Goal: Task Accomplishment & Management: Complete application form

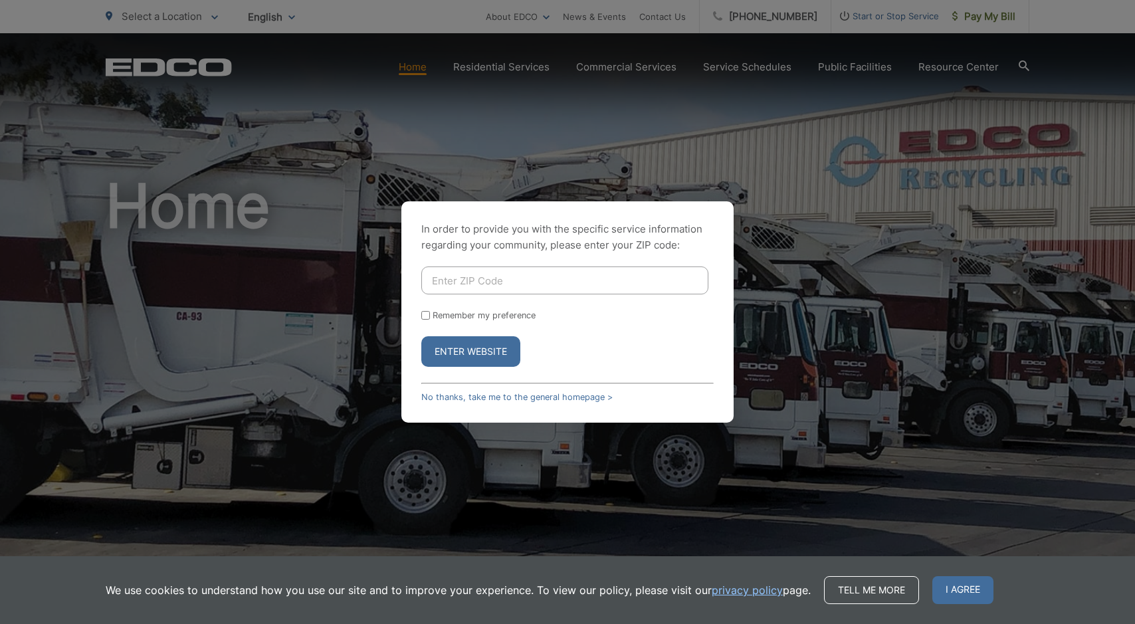
click at [493, 284] on input "Enter ZIP Code" at bounding box center [564, 281] width 287 height 28
type input "92024"
click at [463, 348] on button "Enter Website" at bounding box center [470, 351] width 99 height 31
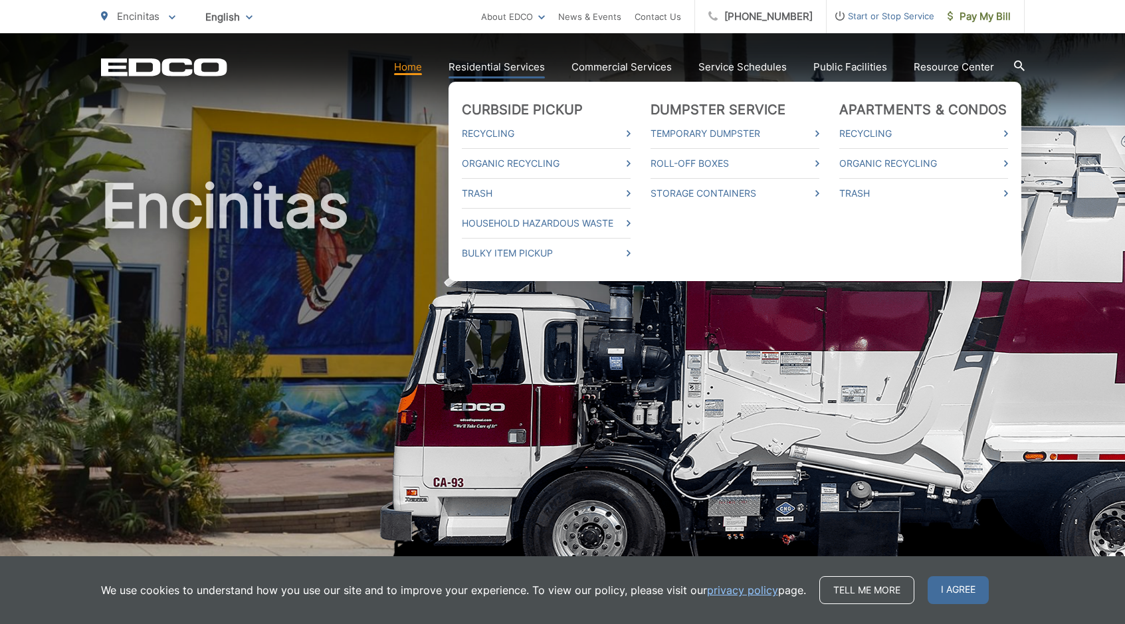
click at [491, 61] on link "Residential Services" at bounding box center [497, 67] width 96 height 16
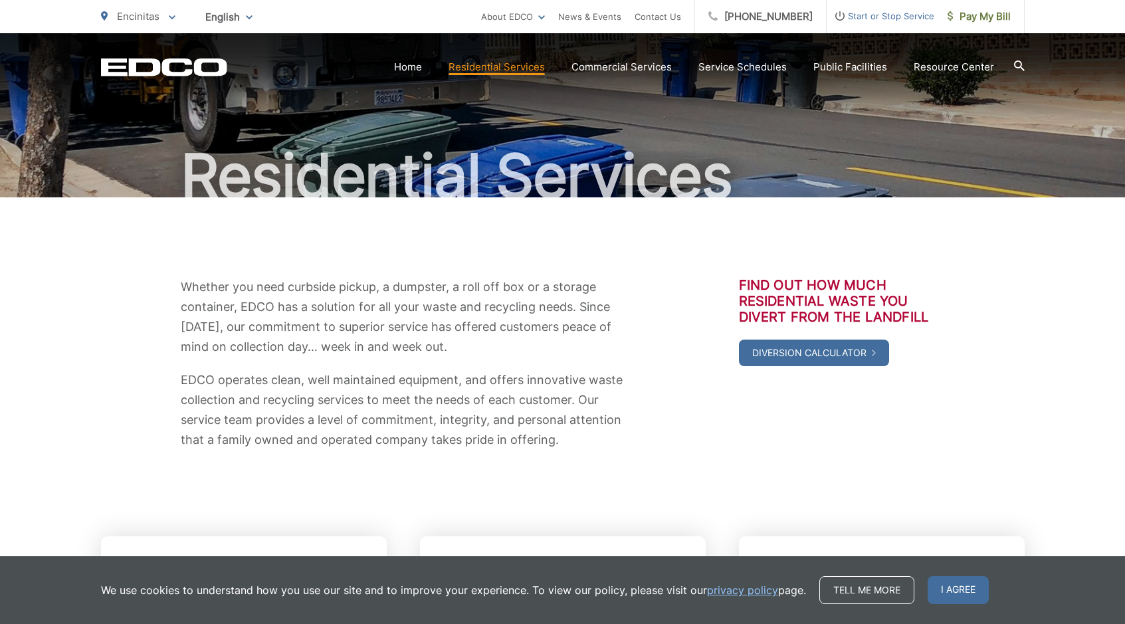
scroll to position [199, 0]
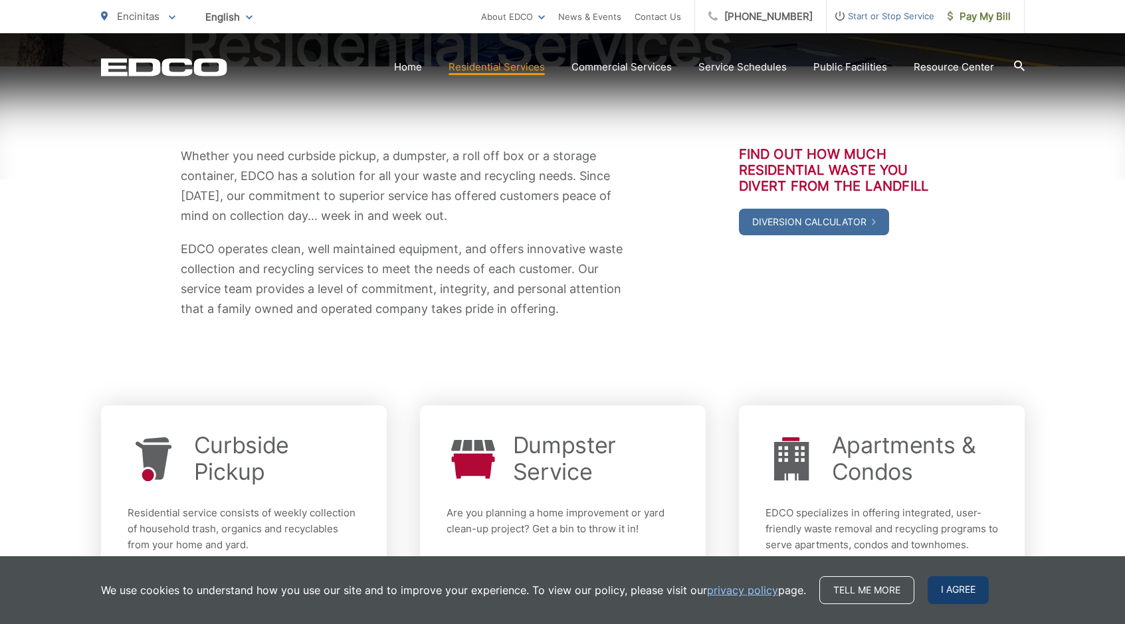
click at [965, 594] on span "I agree" at bounding box center [958, 590] width 61 height 28
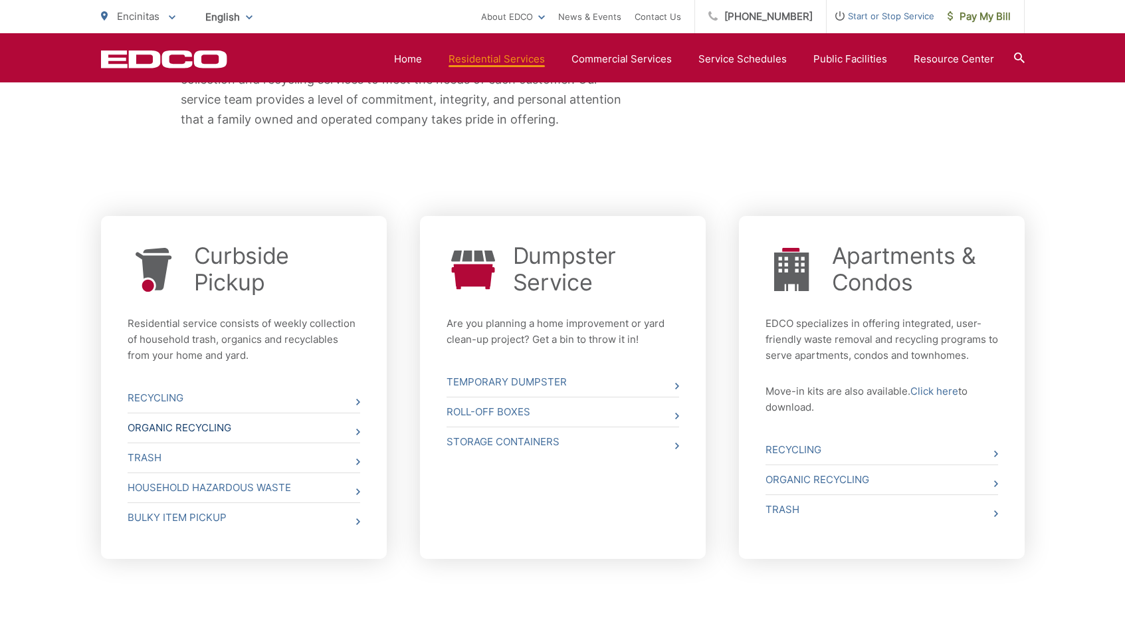
scroll to position [465, 0]
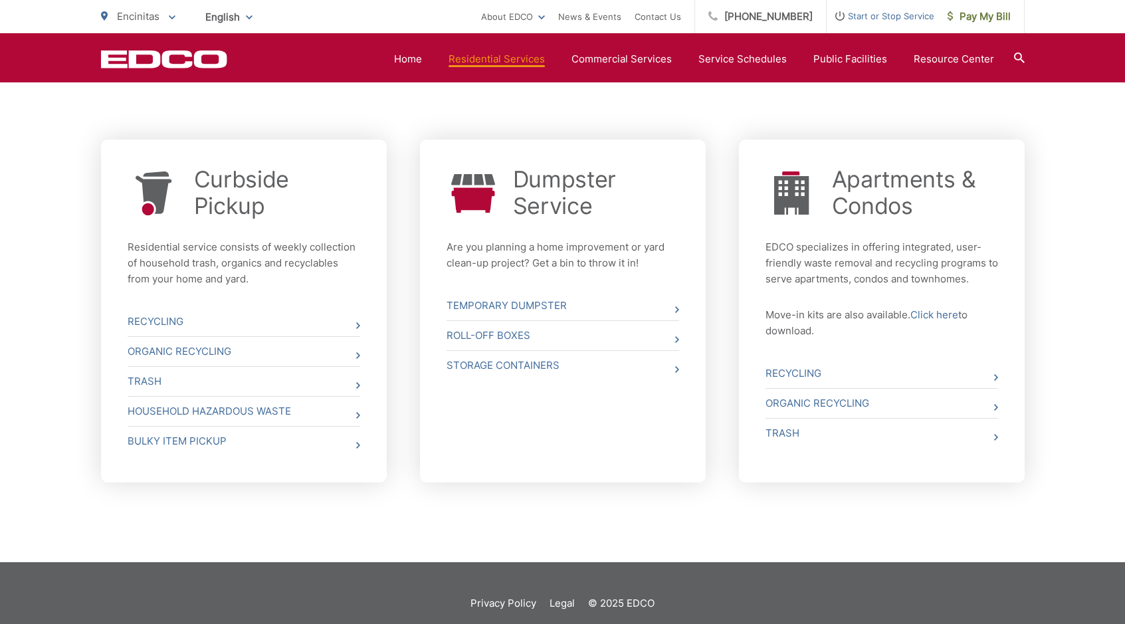
click at [160, 179] on icon at bounding box center [154, 193] width 37 height 44
click at [223, 183] on link "Curbside Pickup" at bounding box center [277, 192] width 166 height 53
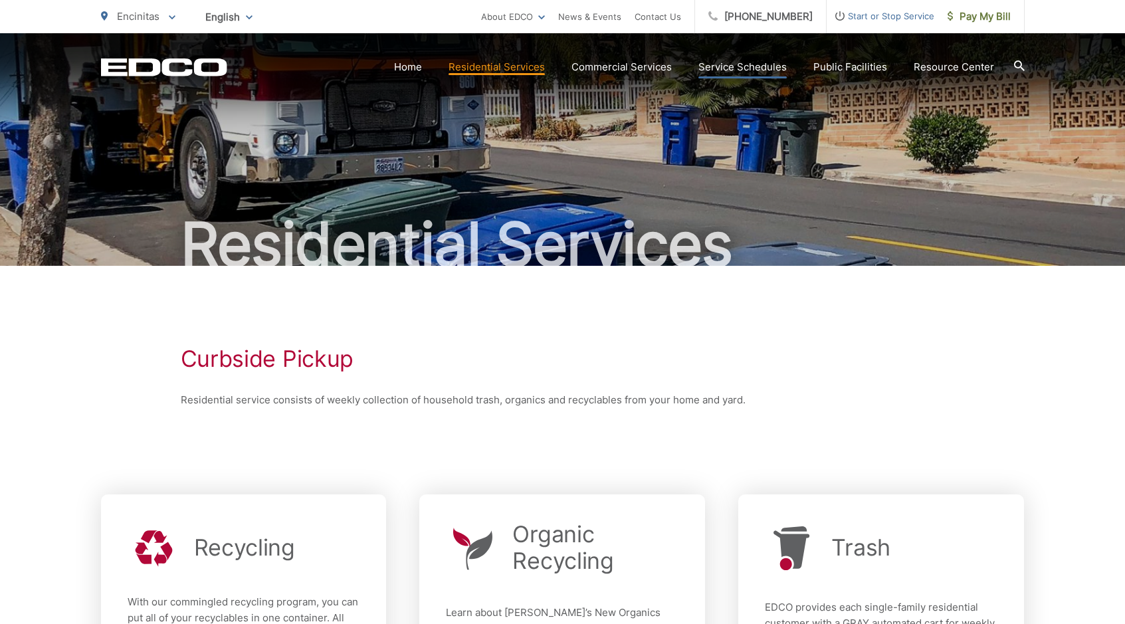
click at [759, 63] on link "Service Schedules" at bounding box center [743, 67] width 88 height 16
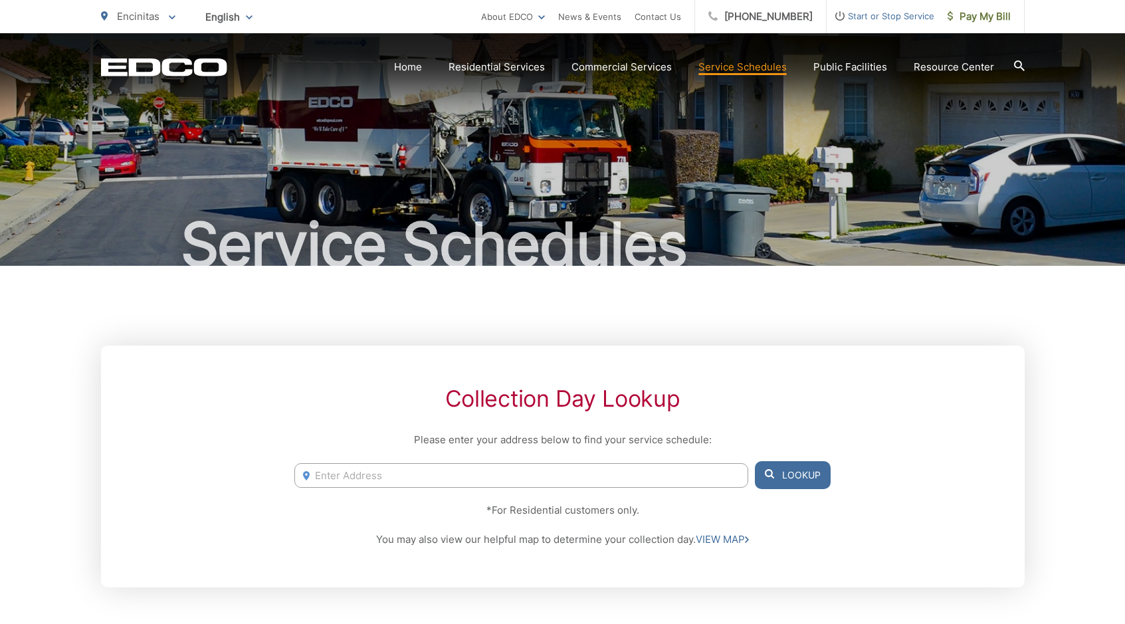
click at [336, 476] on input "Enter Address" at bounding box center [520, 475] width 453 height 25
click at [438, 505] on li "[STREET_ADDRESS][PERSON_NAME]" at bounding box center [520, 503] width 453 height 20
type input "[STREET_ADDRESS][PERSON_NAME]"
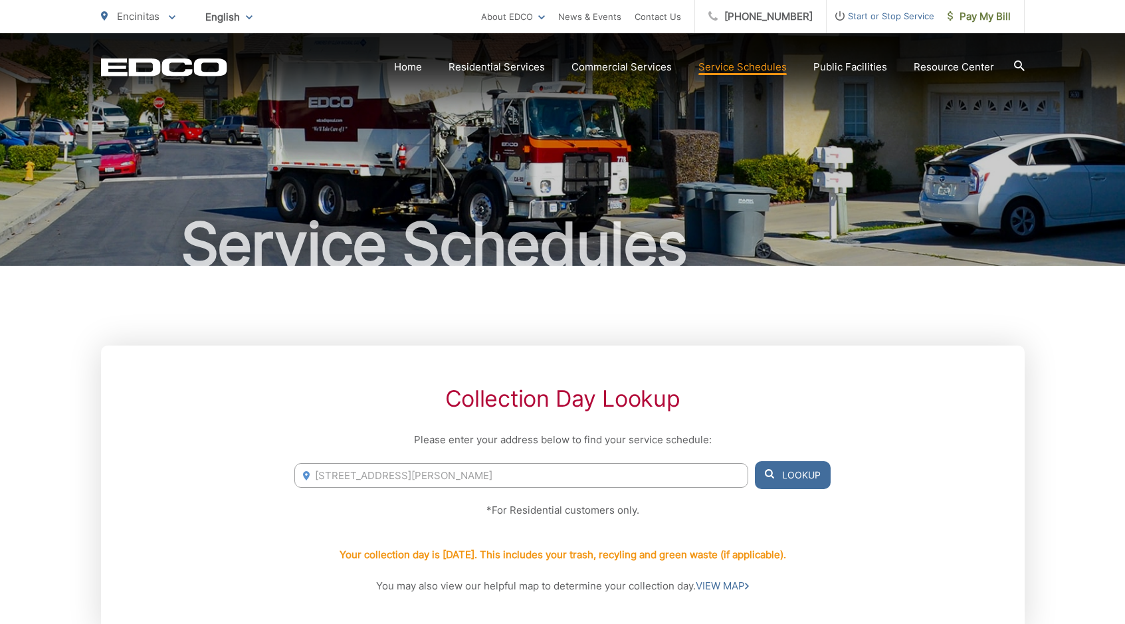
click at [1017, 60] on icon at bounding box center [1019, 65] width 11 height 11
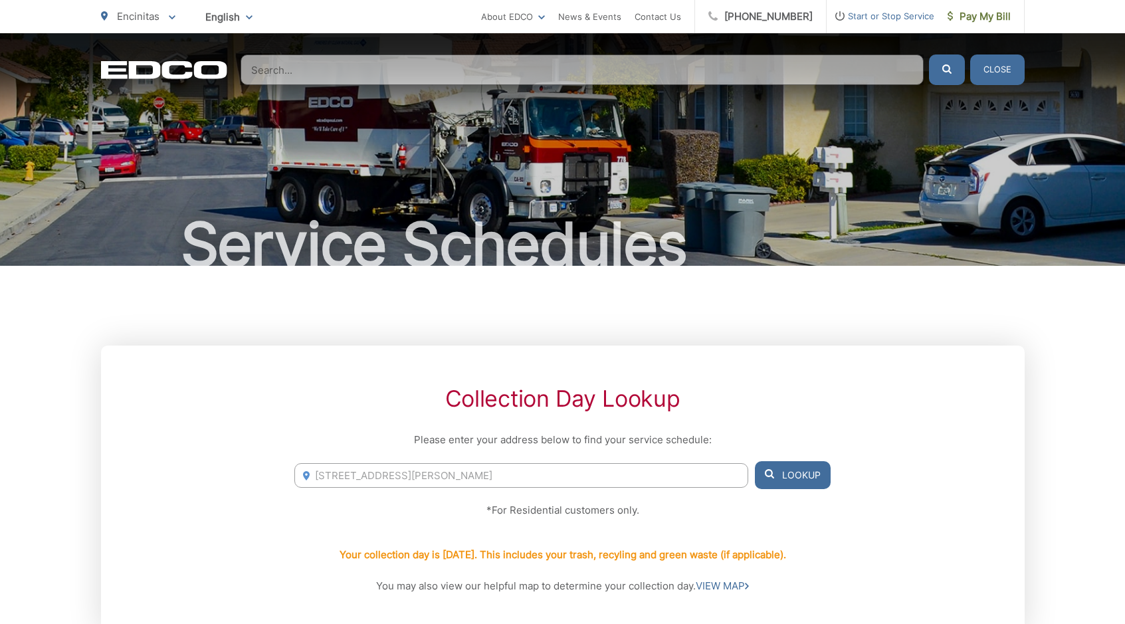
click at [350, 60] on input "Search" at bounding box center [582, 70] width 683 height 31
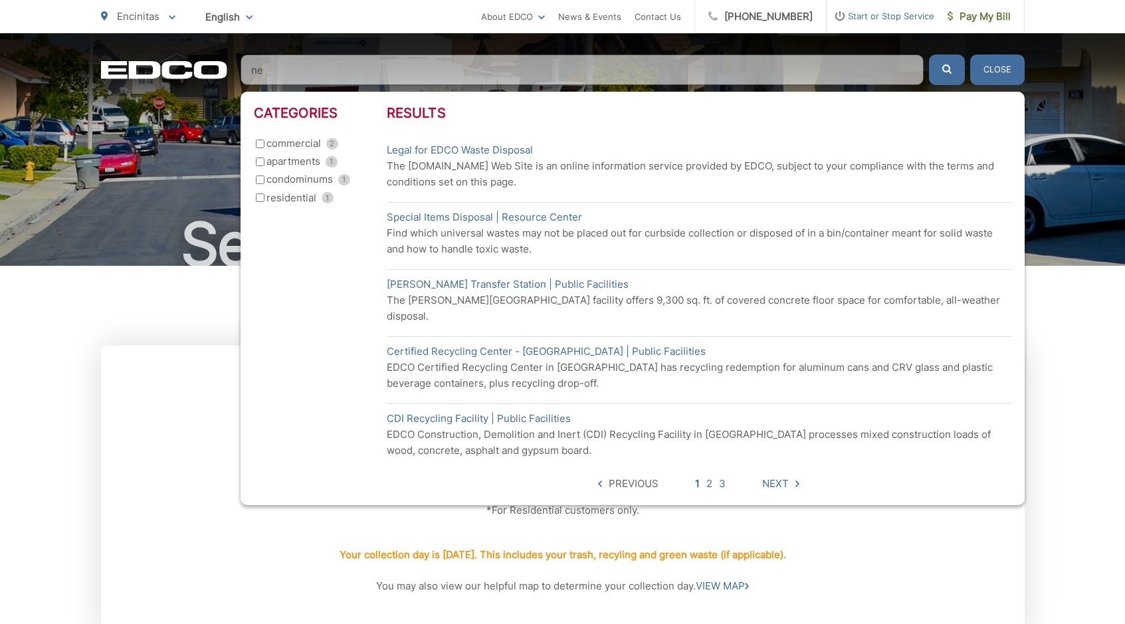
type input "n"
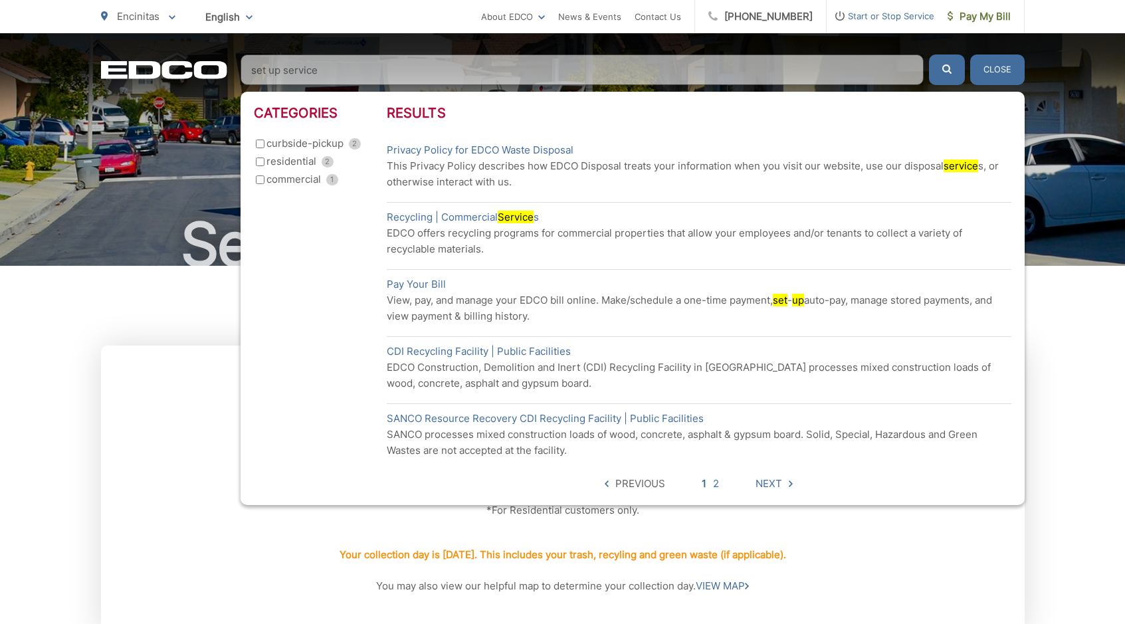
type input "set up service"
click at [929, 55] on button "submit" at bounding box center [947, 70] width 36 height 31
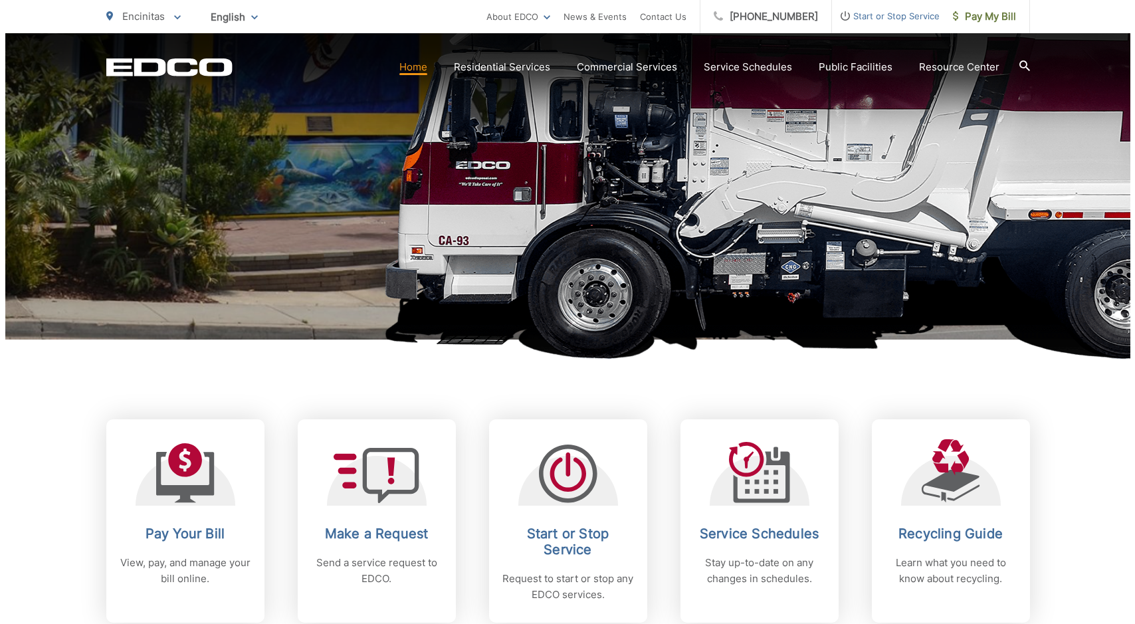
scroll to position [332, 0]
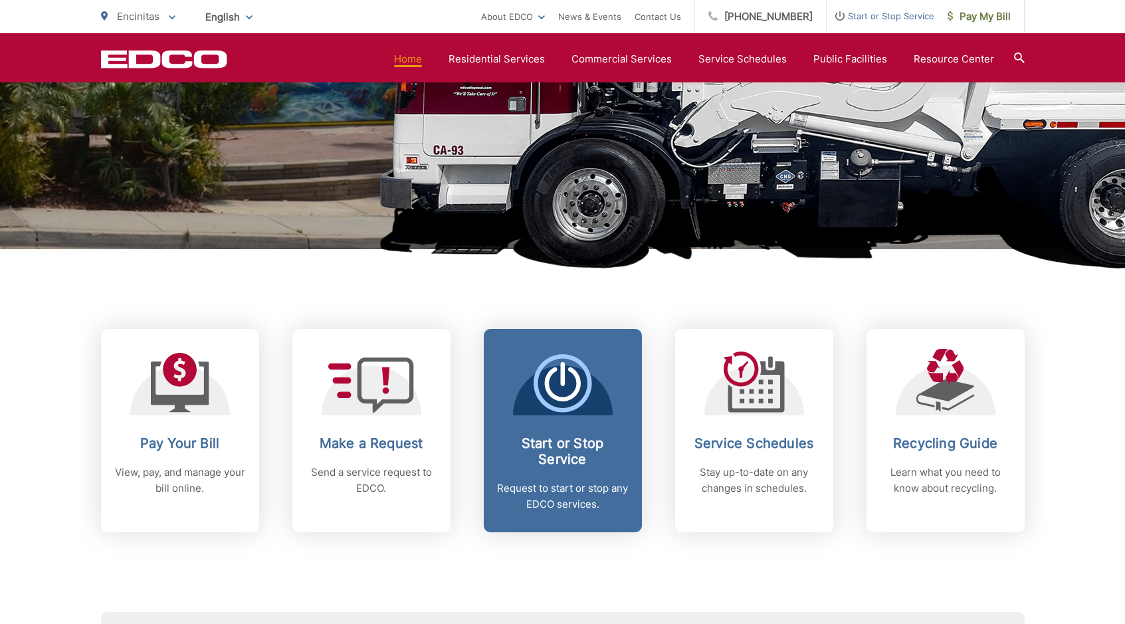
click at [575, 405] on icon at bounding box center [563, 383] width 58 height 58
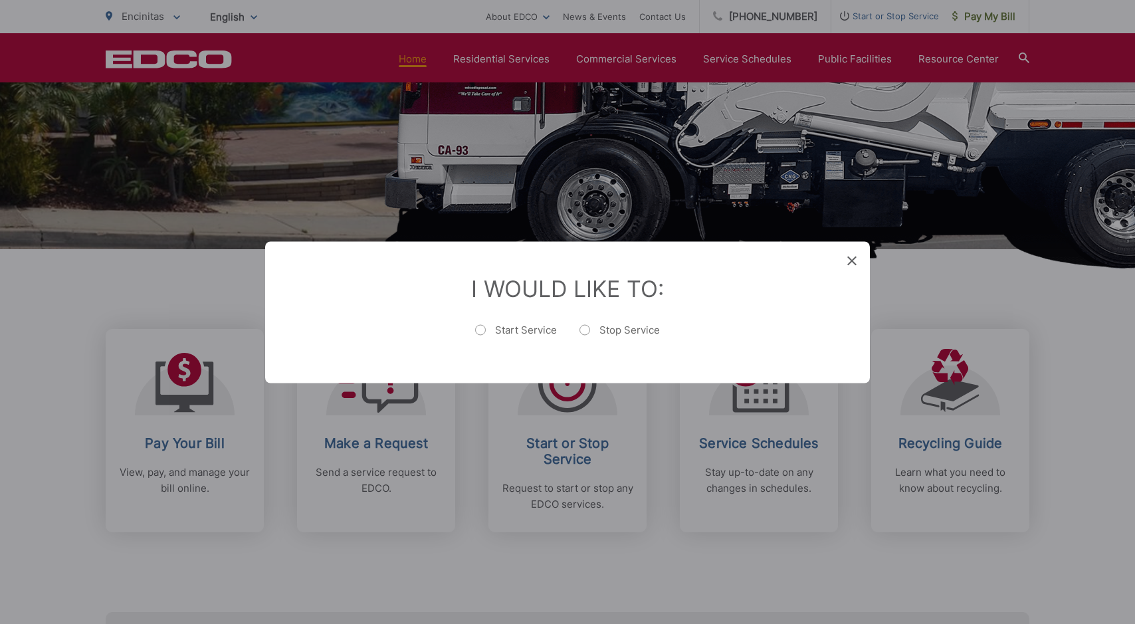
click at [483, 330] on label "Start Service" at bounding box center [516, 336] width 82 height 27
radio input "true"
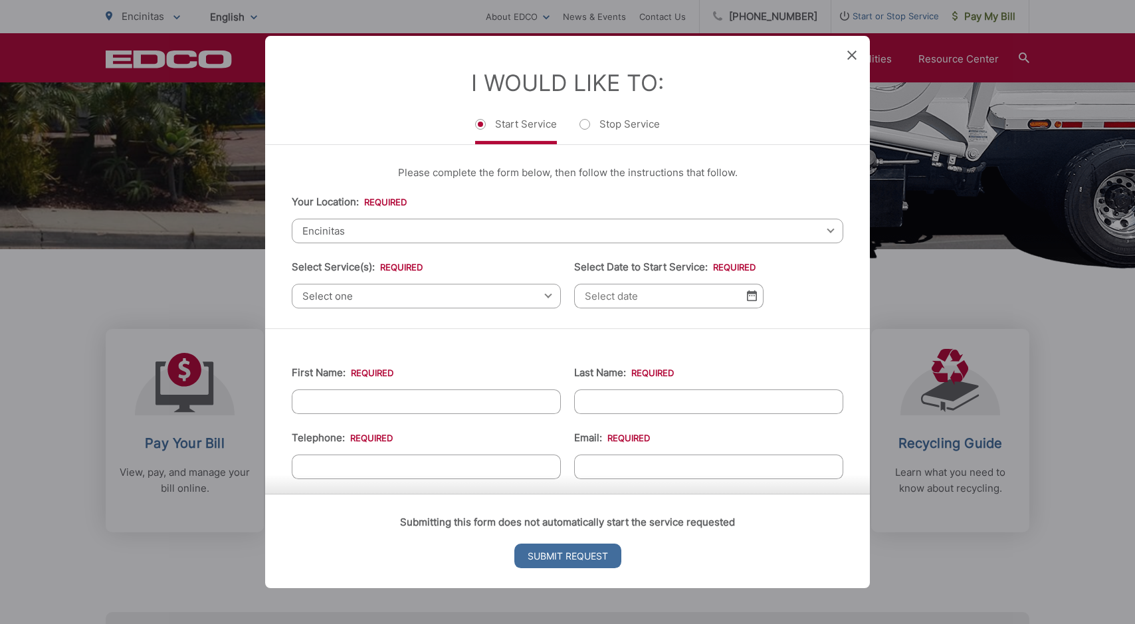
click at [330, 224] on span "Encinitas" at bounding box center [568, 231] width 552 height 25
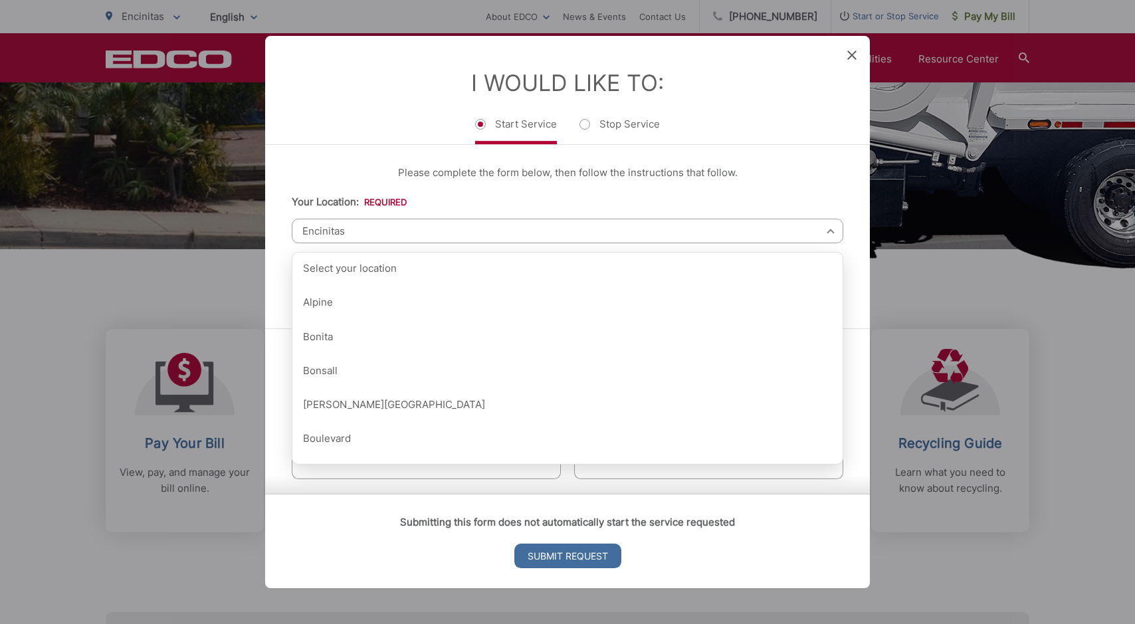
click at [330, 224] on span "Encinitas" at bounding box center [568, 231] width 552 height 25
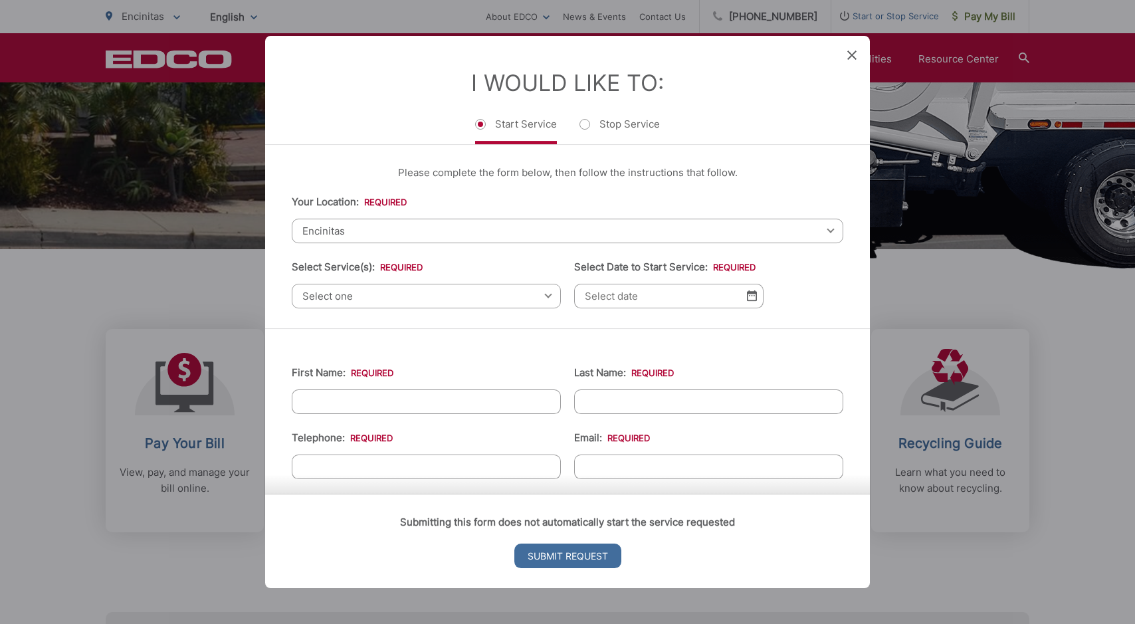
click at [343, 294] on span "Select one" at bounding box center [426, 296] width 269 height 25
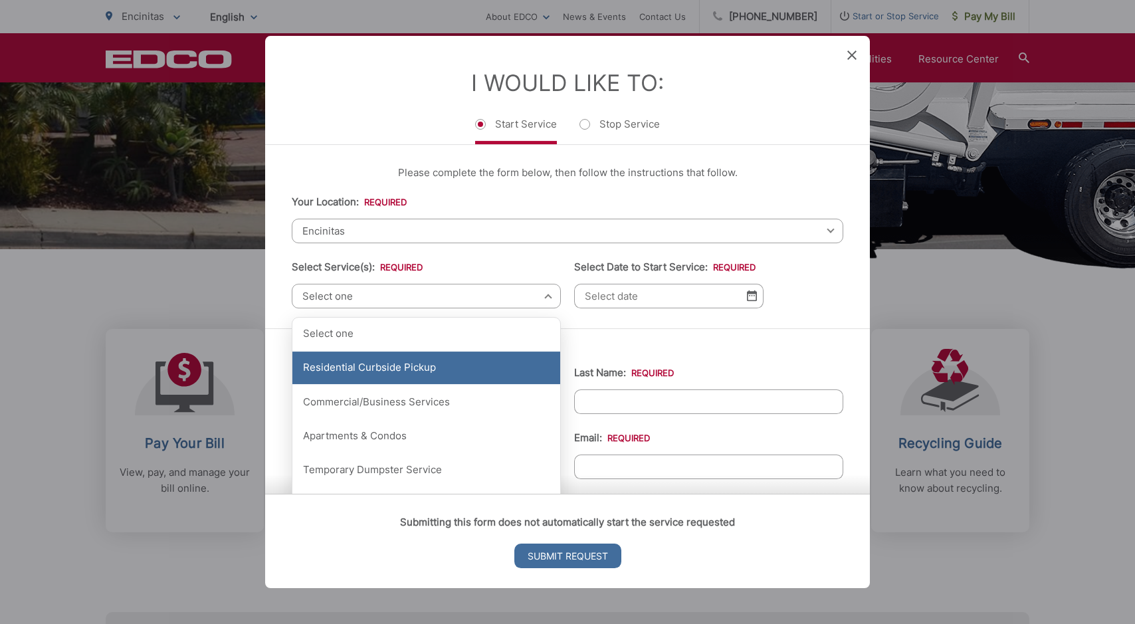
click at [374, 369] on div "Residential Curbside Pickup" at bounding box center [426, 368] width 268 height 33
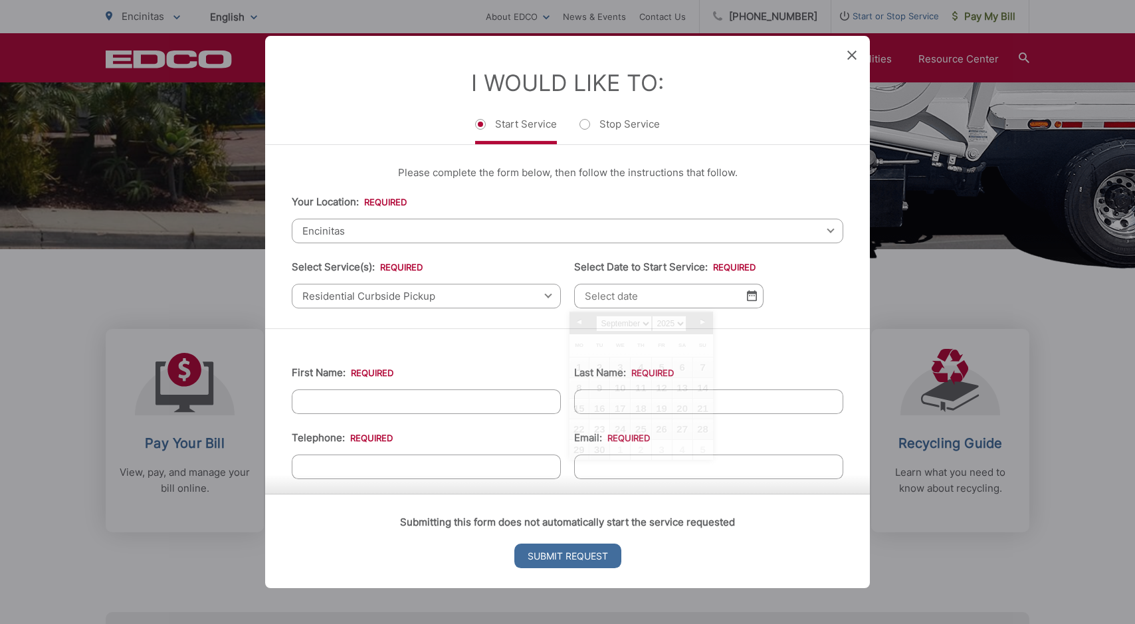
click at [605, 297] on input "Select Date to Start Service: *" at bounding box center [668, 296] width 189 height 25
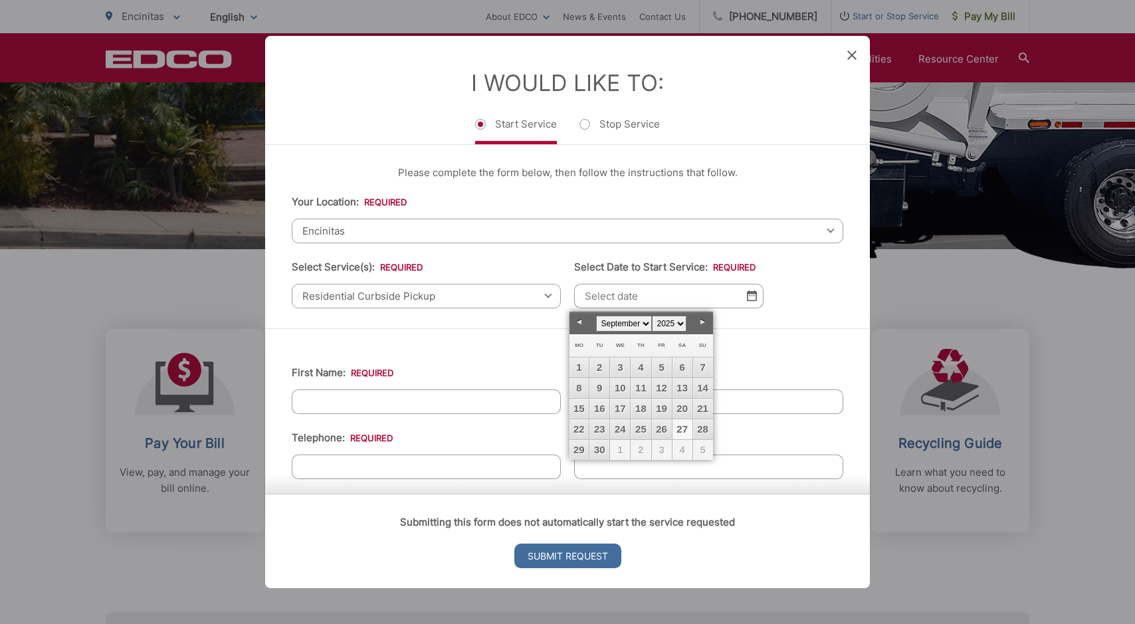
click at [683, 427] on link "27" at bounding box center [683, 429] width 20 height 20
type input "[DATE]"
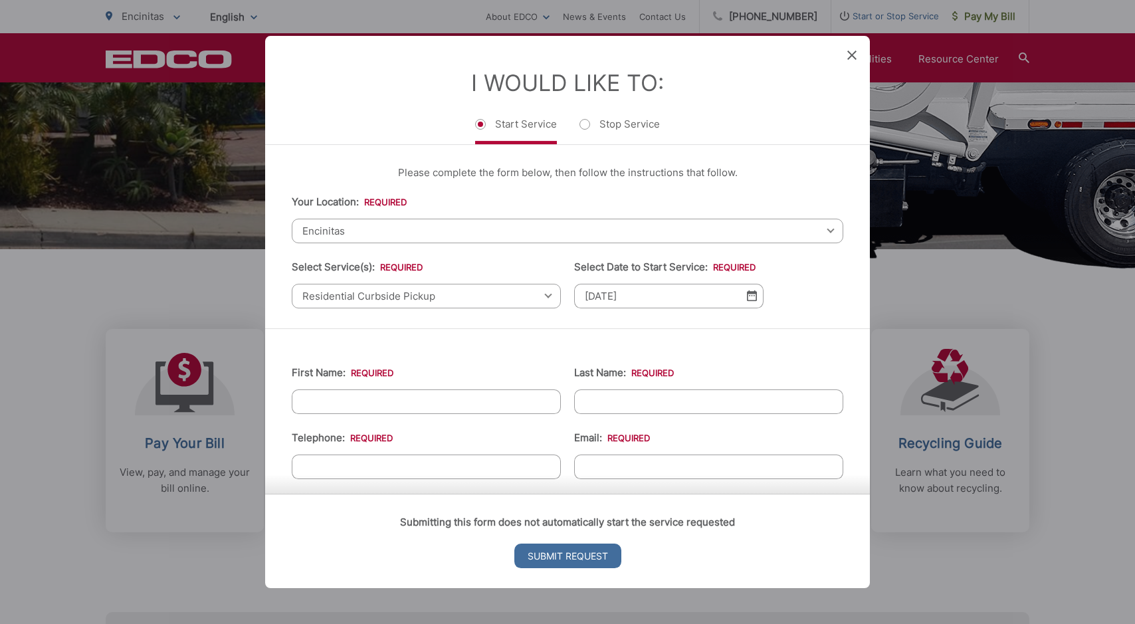
click at [360, 409] on input "First Name: *" at bounding box center [426, 402] width 269 height 25
type input "[PERSON_NAME]"
type input "[PHONE_NUMBER]"
click at [625, 462] on input "Email: *" at bounding box center [708, 467] width 269 height 25
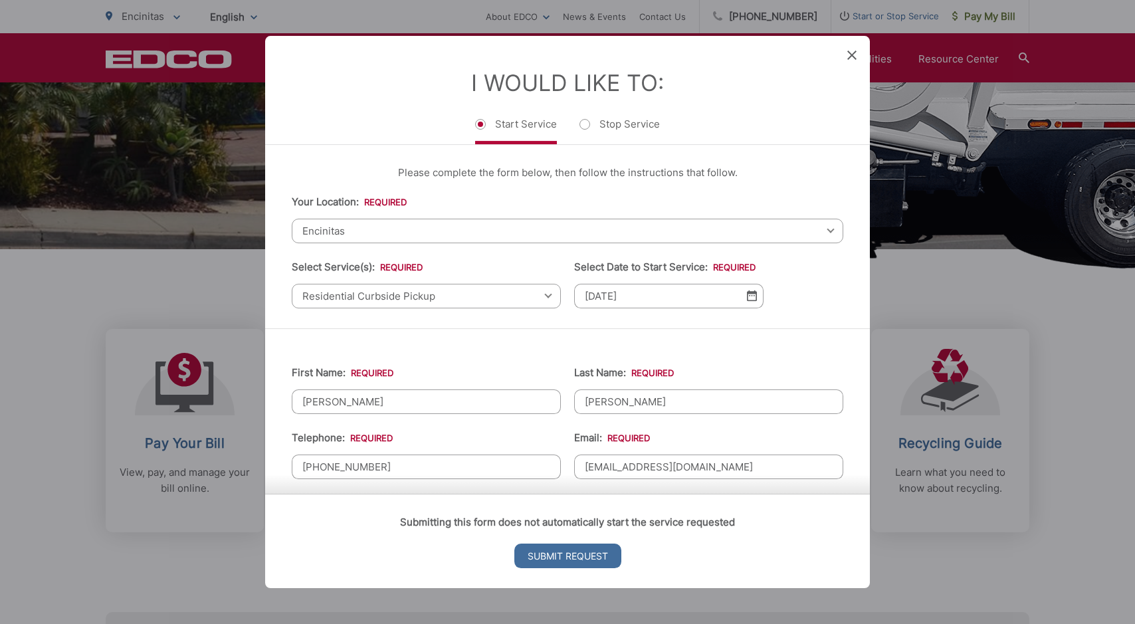
type input "[EMAIL_ADDRESS][DOMAIN_NAME]"
type input "[PHONE_NUMBER]"
click at [532, 546] on input "Submit Request" at bounding box center [567, 556] width 107 height 25
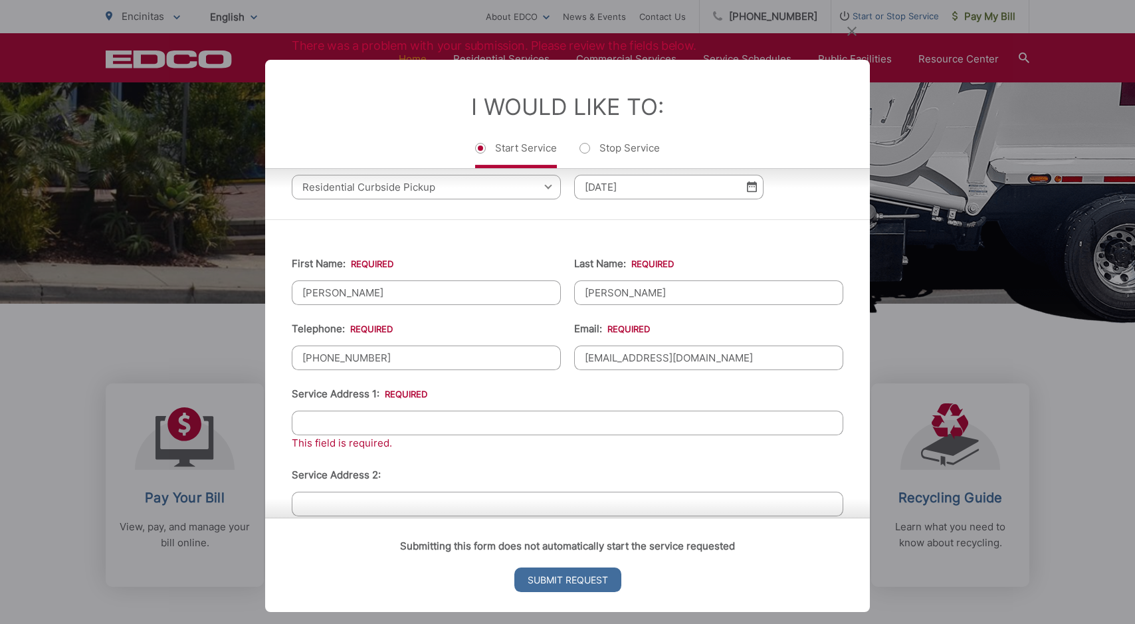
scroll to position [199, 0]
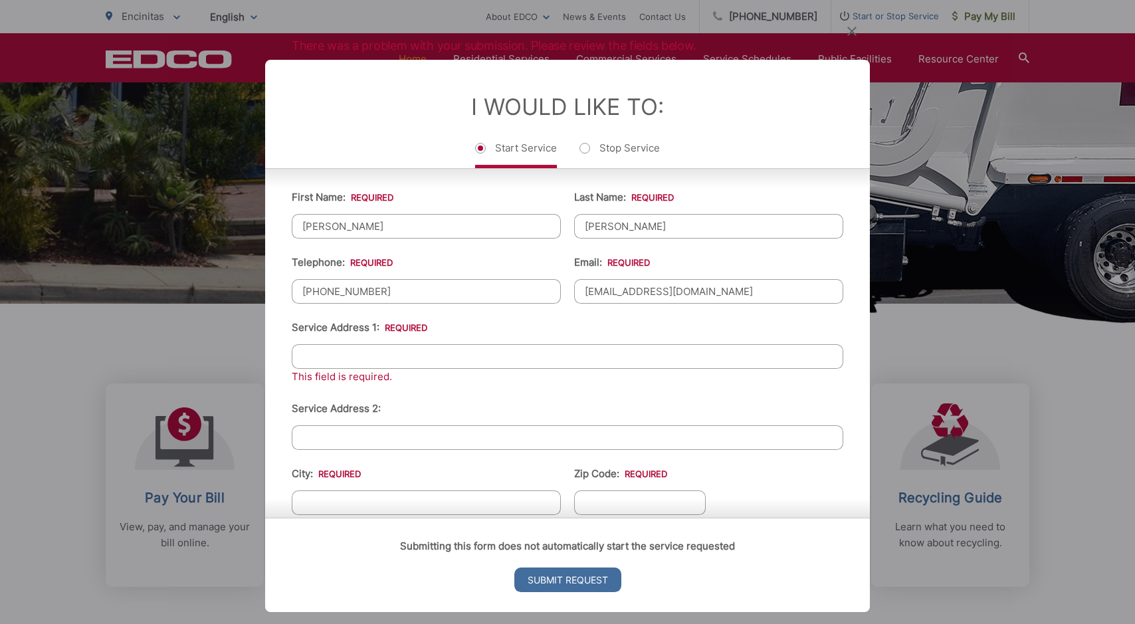
click at [357, 356] on input "Service Address 1: *" at bounding box center [568, 356] width 552 height 25
type input "[STREET_ADDRESS]"
click at [344, 495] on input "City: *" at bounding box center [426, 503] width 269 height 25
type input "Encinitas"
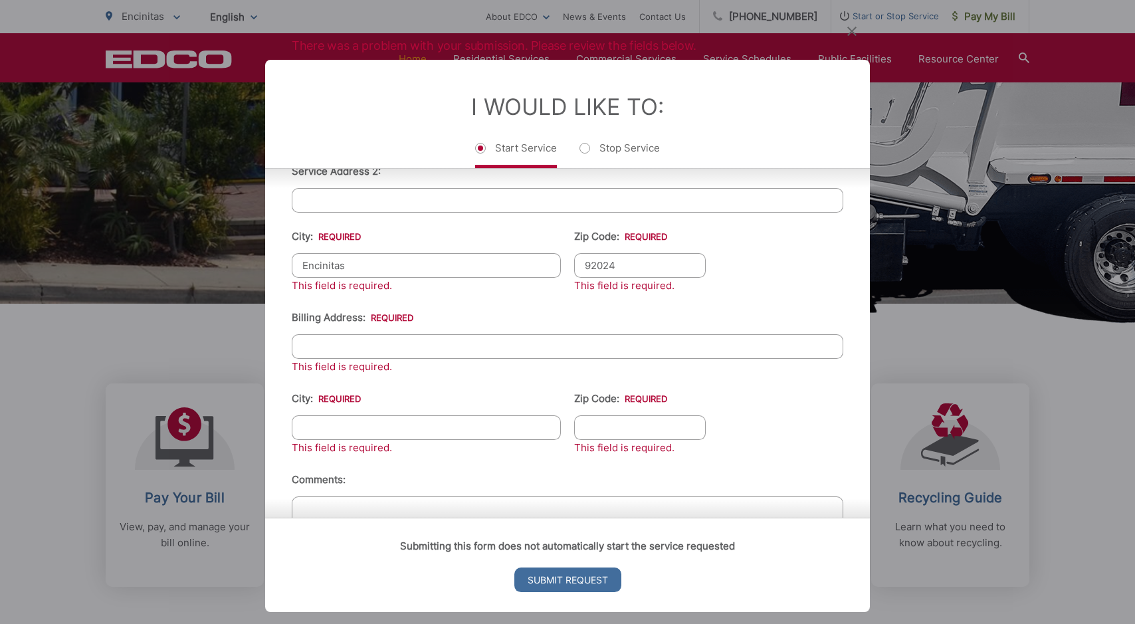
scroll to position [465, 0]
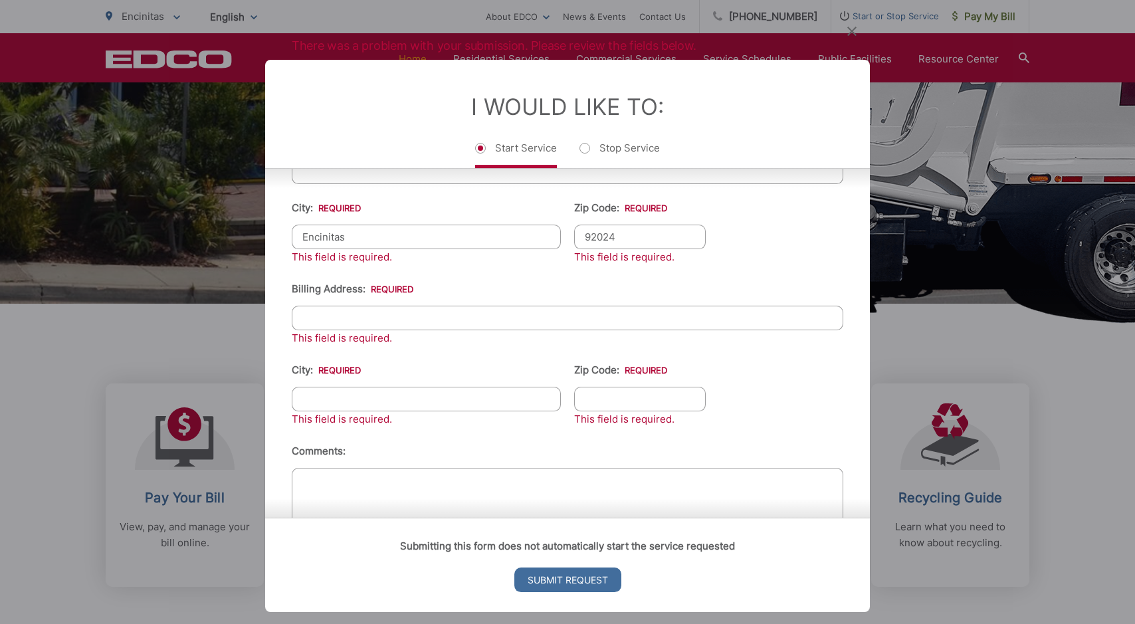
type input "92024"
click at [383, 322] on input "Billing Address: *" at bounding box center [568, 318] width 552 height 25
type input "[STREET_ADDRESS]"
type input "Encinitas"
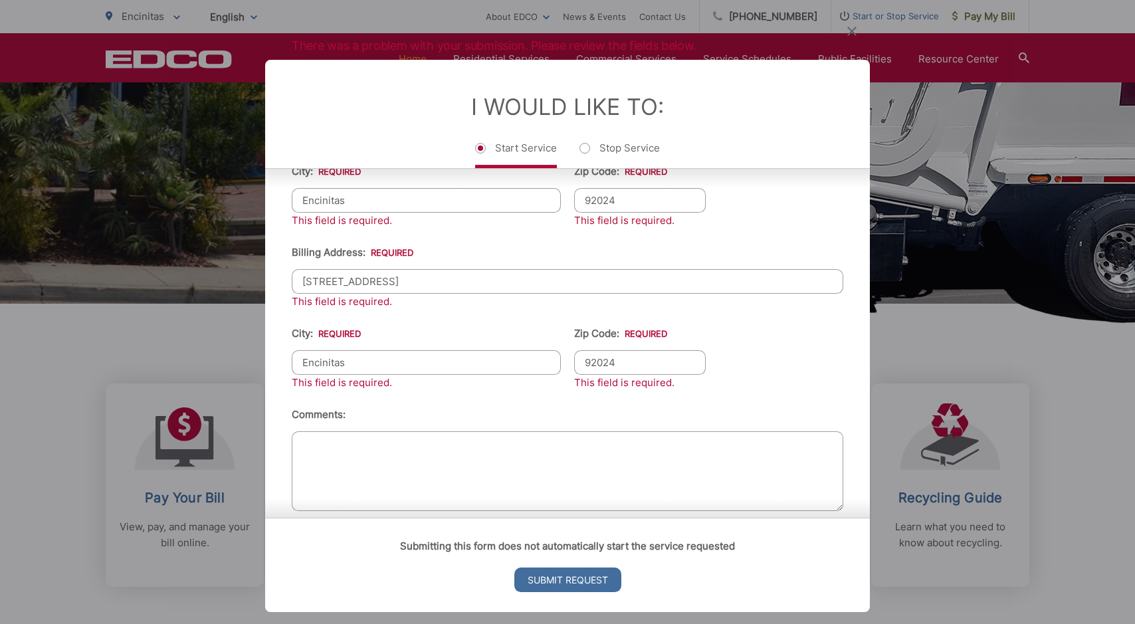
scroll to position [519, 0]
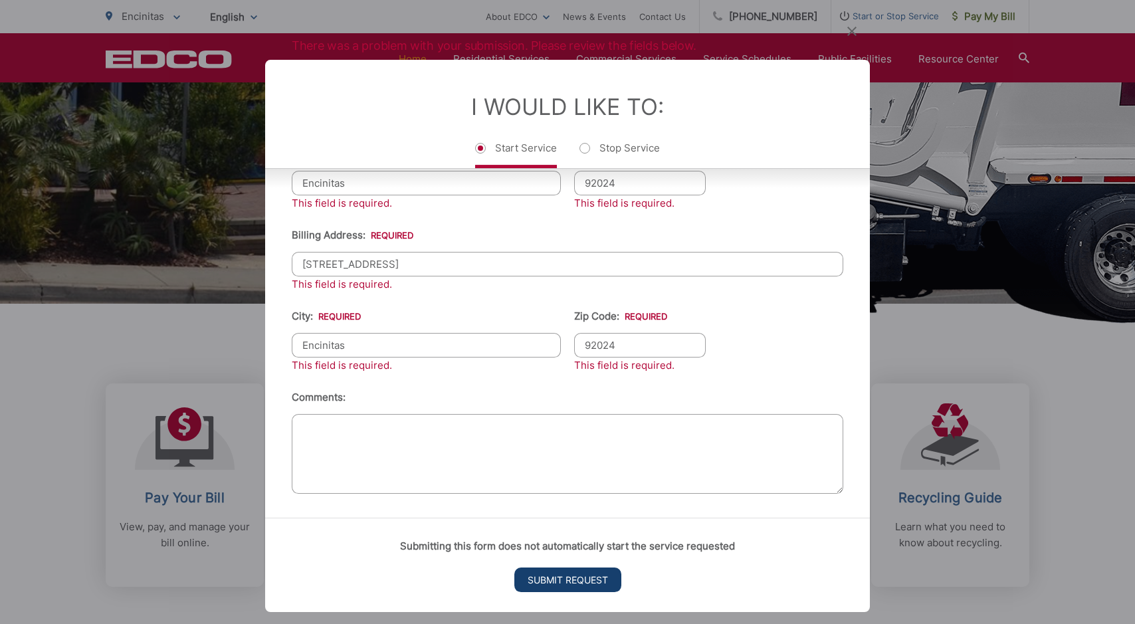
type input "92024"
click at [558, 574] on input "Submit Request" at bounding box center [567, 580] width 107 height 25
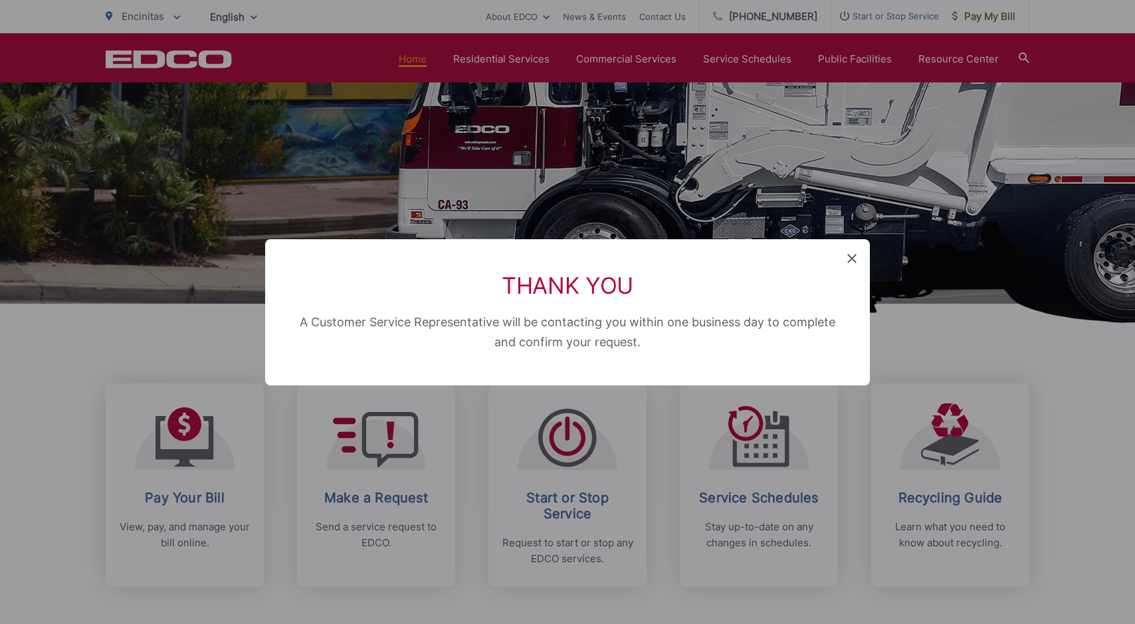
scroll to position [451, 0]
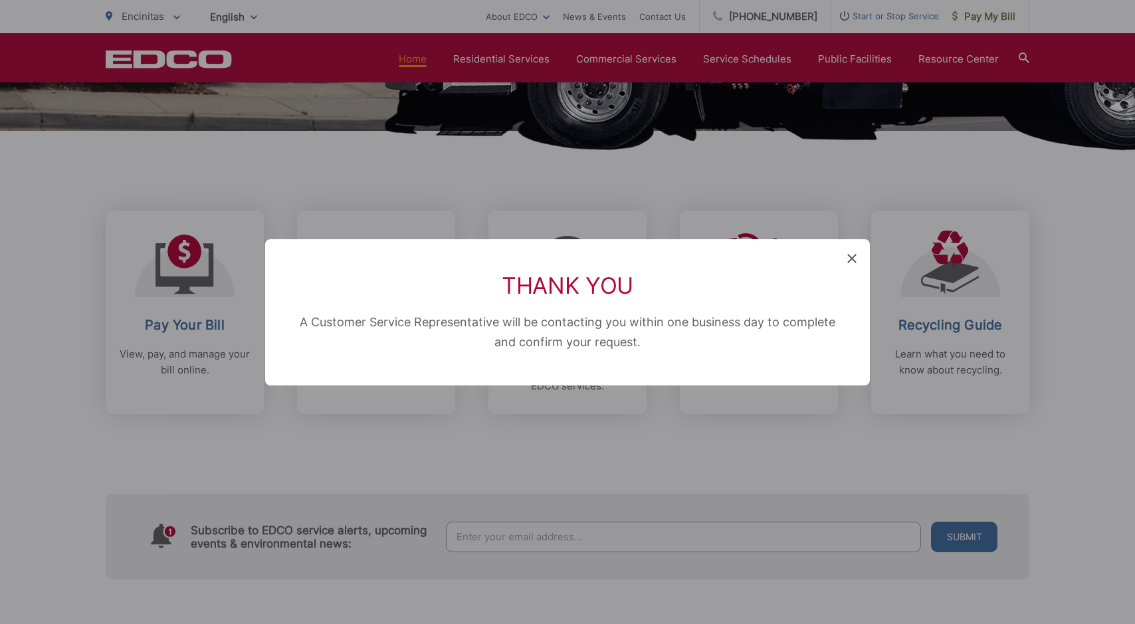
click at [851, 258] on icon at bounding box center [851, 258] width 9 height 9
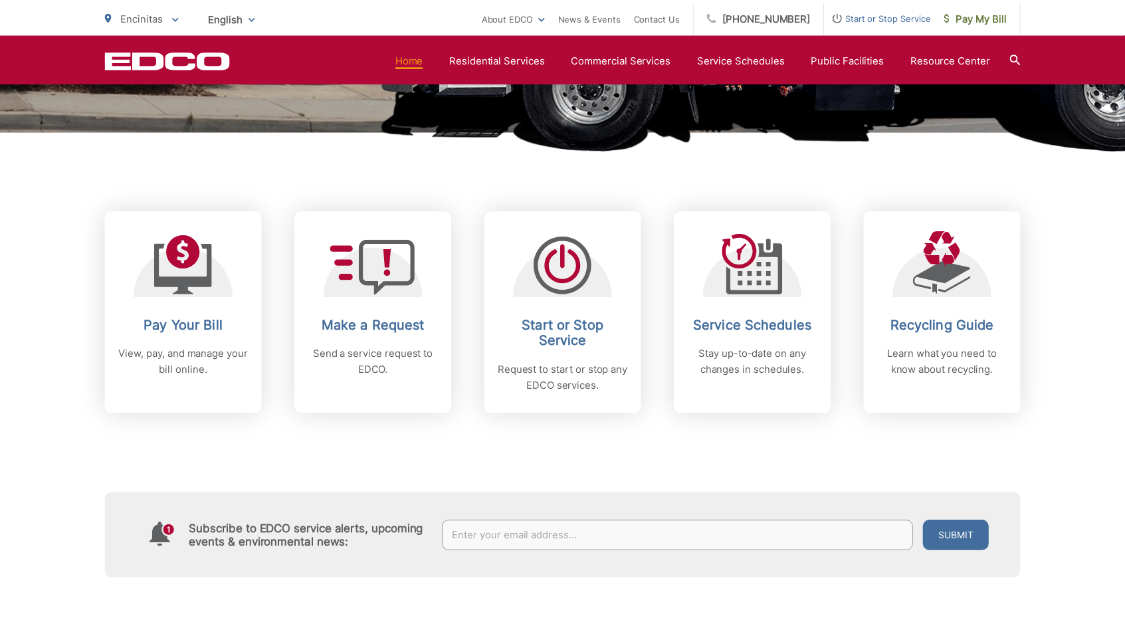
scroll to position [332, 0]
